Goal: Information Seeking & Learning: Learn about a topic

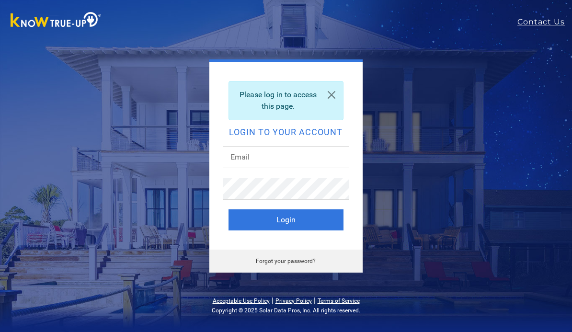
scroll to position [79, 0]
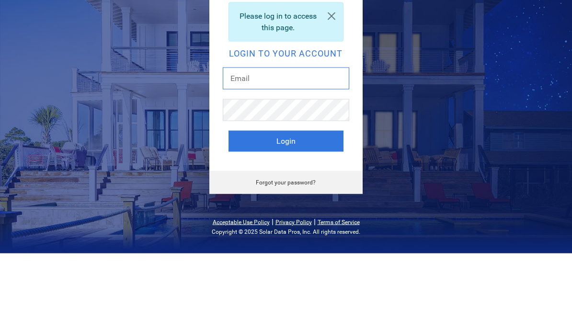
type input "[PERSON_NAME][EMAIL_ADDRESS][DOMAIN_NAME]"
click at [285, 209] on button "Login" at bounding box center [285, 219] width 115 height 21
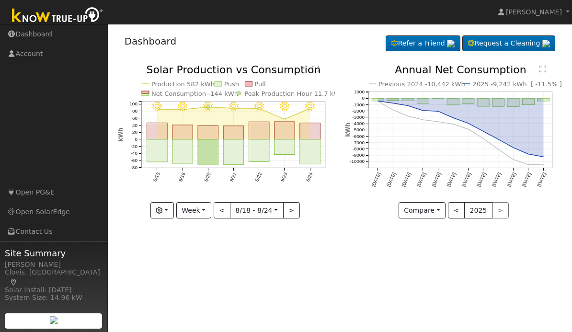
click at [311, 159] on rect "onclick=""" at bounding box center [310, 151] width 21 height 25
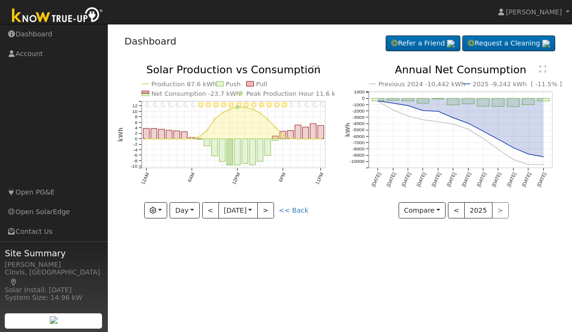
click at [216, 208] on button "<" at bounding box center [210, 210] width 17 height 16
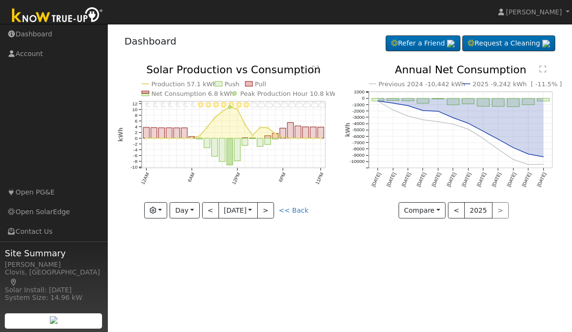
click at [272, 224] on div "11PM - MostlyCloudy 10PM - MostlyCloudy 9PM - MostlyCloudy 8PM - Cloudy 7PM - M…" at bounding box center [226, 149] width 227 height 168
click at [268, 215] on button ">" at bounding box center [265, 210] width 17 height 16
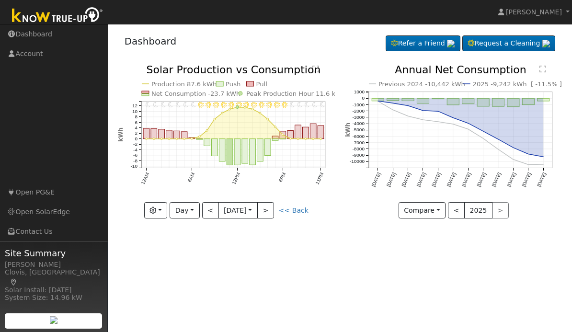
click at [272, 216] on button ">" at bounding box center [265, 210] width 17 height 16
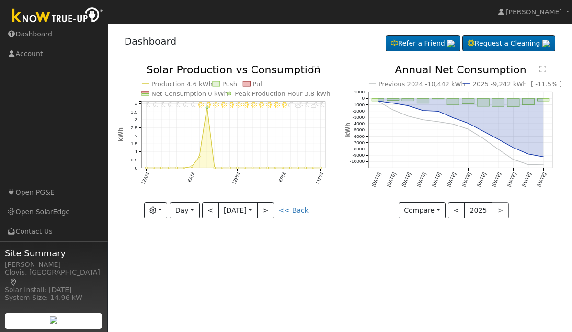
click at [297, 214] on link "<< Back" at bounding box center [294, 210] width 30 height 8
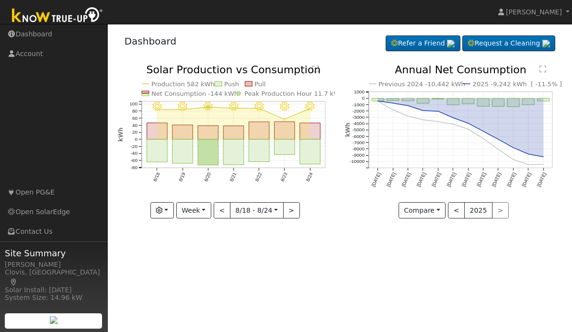
click at [173, 209] on button "button" at bounding box center [161, 210] width 23 height 16
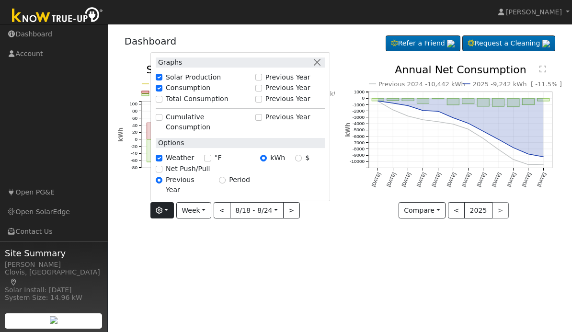
click at [205, 210] on button "Week" at bounding box center [193, 210] width 35 height 16
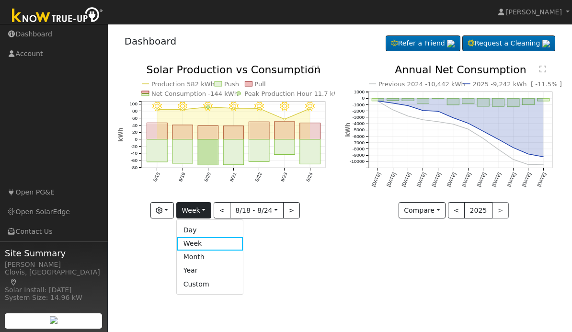
click at [208, 253] on link "Month" at bounding box center [210, 256] width 67 height 13
type input "[DATE]"
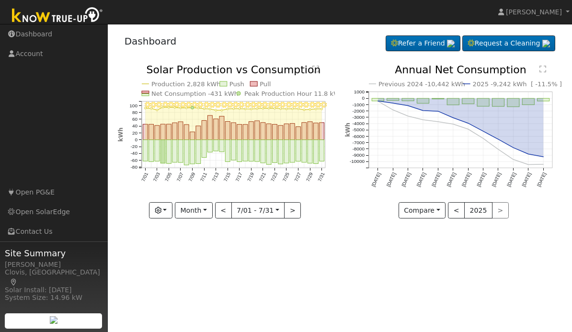
click at [209, 213] on button "Month" at bounding box center [194, 210] width 38 height 16
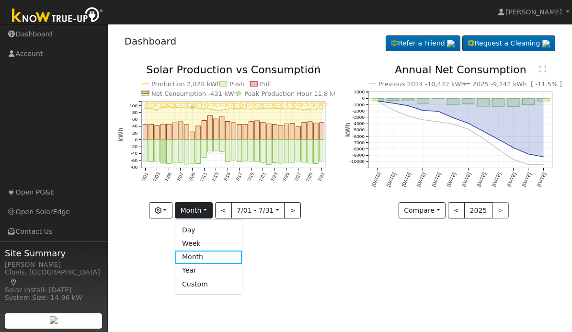
click at [345, 242] on div "User Profile First name Last name Email Email Notifications No Emails No Emails…" at bounding box center [340, 178] width 464 height 308
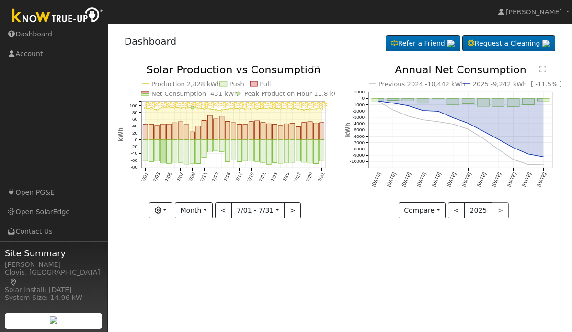
click at [171, 214] on button "button" at bounding box center [160, 210] width 23 height 16
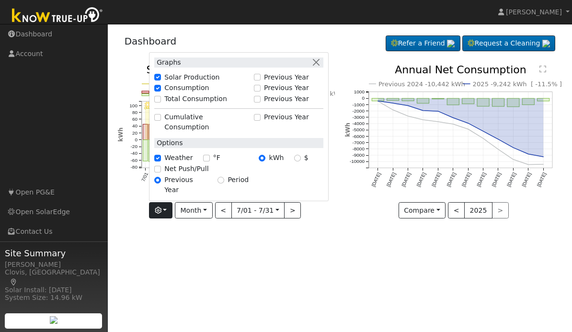
click at [193, 174] on label "Net Push/Pull" at bounding box center [186, 169] width 44 height 10
click at [161, 172] on input "Net Push/Pull" at bounding box center [157, 169] width 7 height 7
checkbox input "true"
click at [224, 260] on div "User Profile First name Last name Email Email Notifications No Emails No Emails…" at bounding box center [340, 178] width 464 height 308
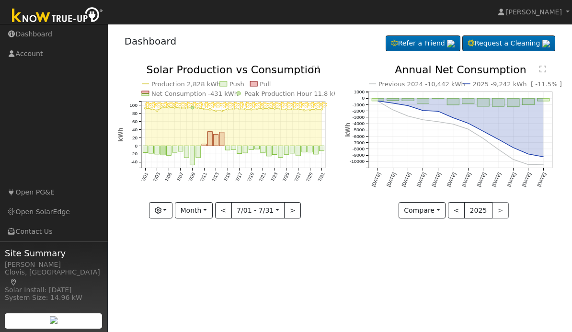
click at [210, 214] on button "Month" at bounding box center [194, 210] width 38 height 16
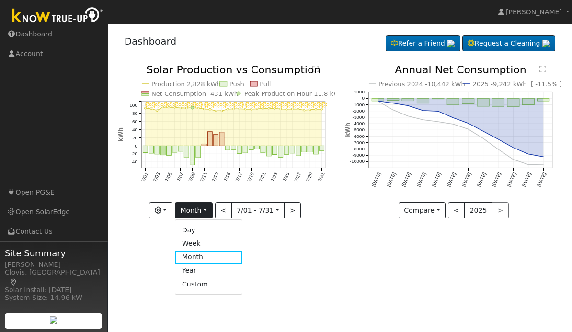
click at [282, 247] on div "User Profile First name Last name Email Email Notifications No Emails No Emails…" at bounding box center [340, 178] width 464 height 308
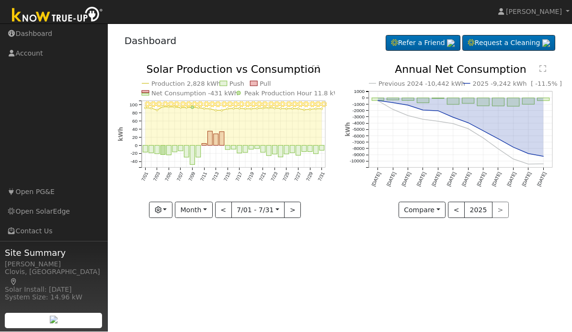
click at [212, 210] on button "Month" at bounding box center [194, 210] width 38 height 16
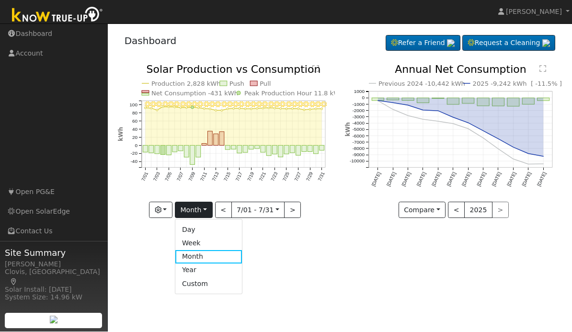
click at [295, 249] on div "User Profile First name Last name Email Email Notifications No Emails No Emails…" at bounding box center [340, 178] width 464 height 308
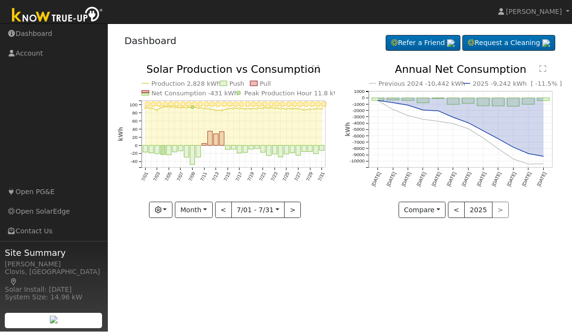
click at [292, 211] on button ">" at bounding box center [292, 210] width 17 height 16
type input "[DATE]"
